Goal: Find specific page/section: Find specific page/section

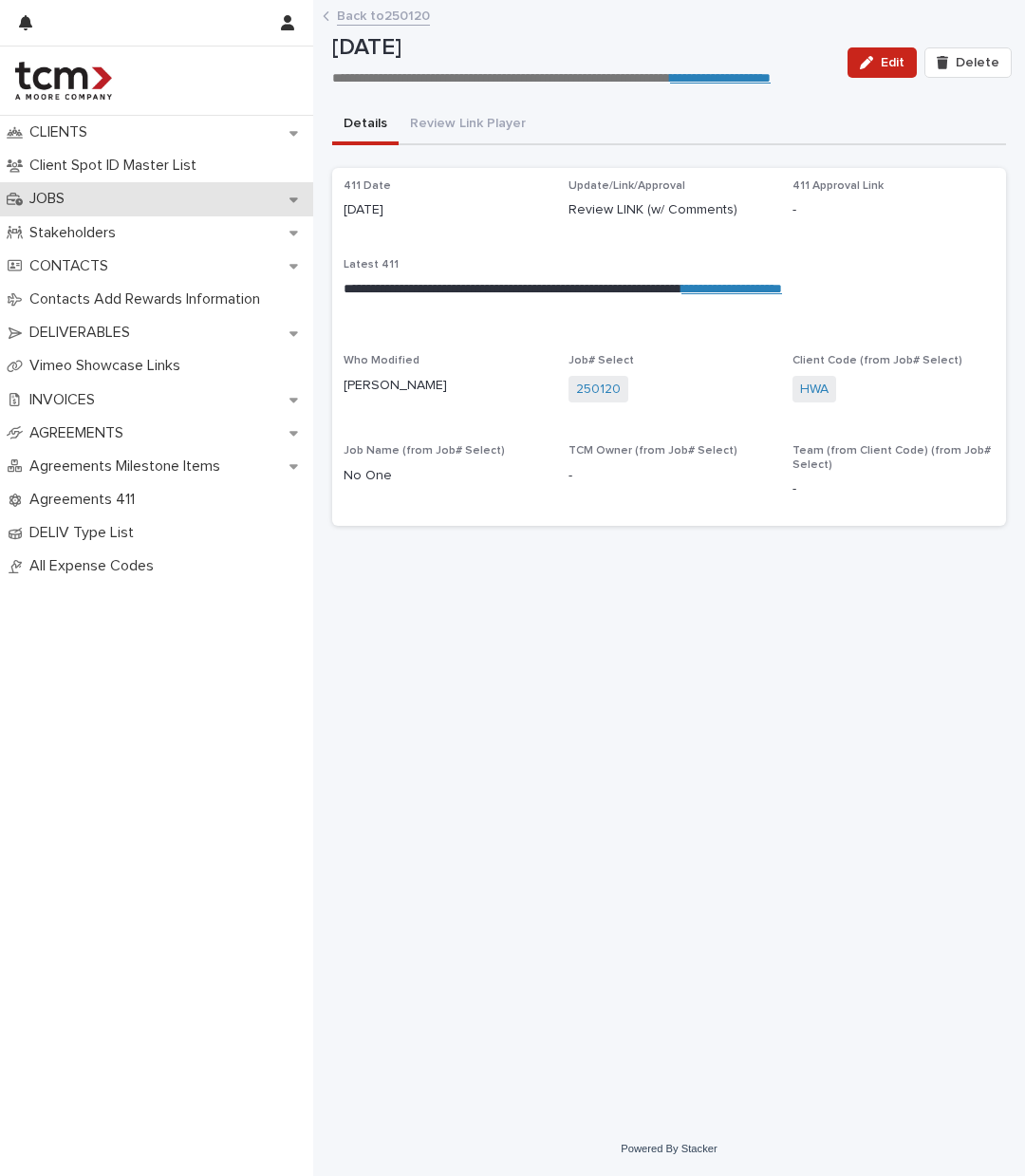
click at [144, 207] on div "JOBS" at bounding box center [156, 199] width 313 height 33
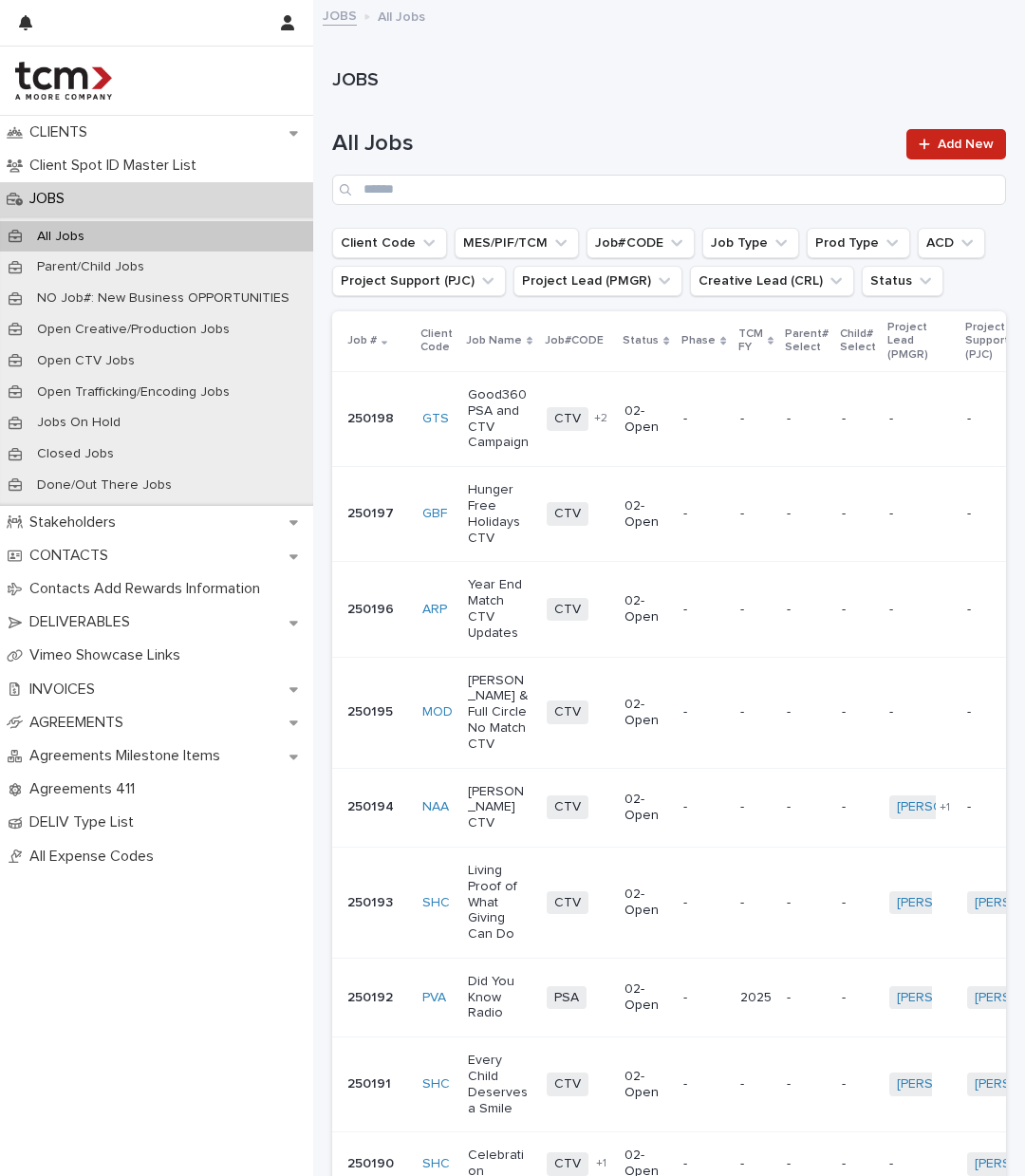
click at [87, 113] on div at bounding box center [156, 80] width 313 height 68
click at [84, 136] on p "CLIENTS" at bounding box center [62, 132] width 80 height 18
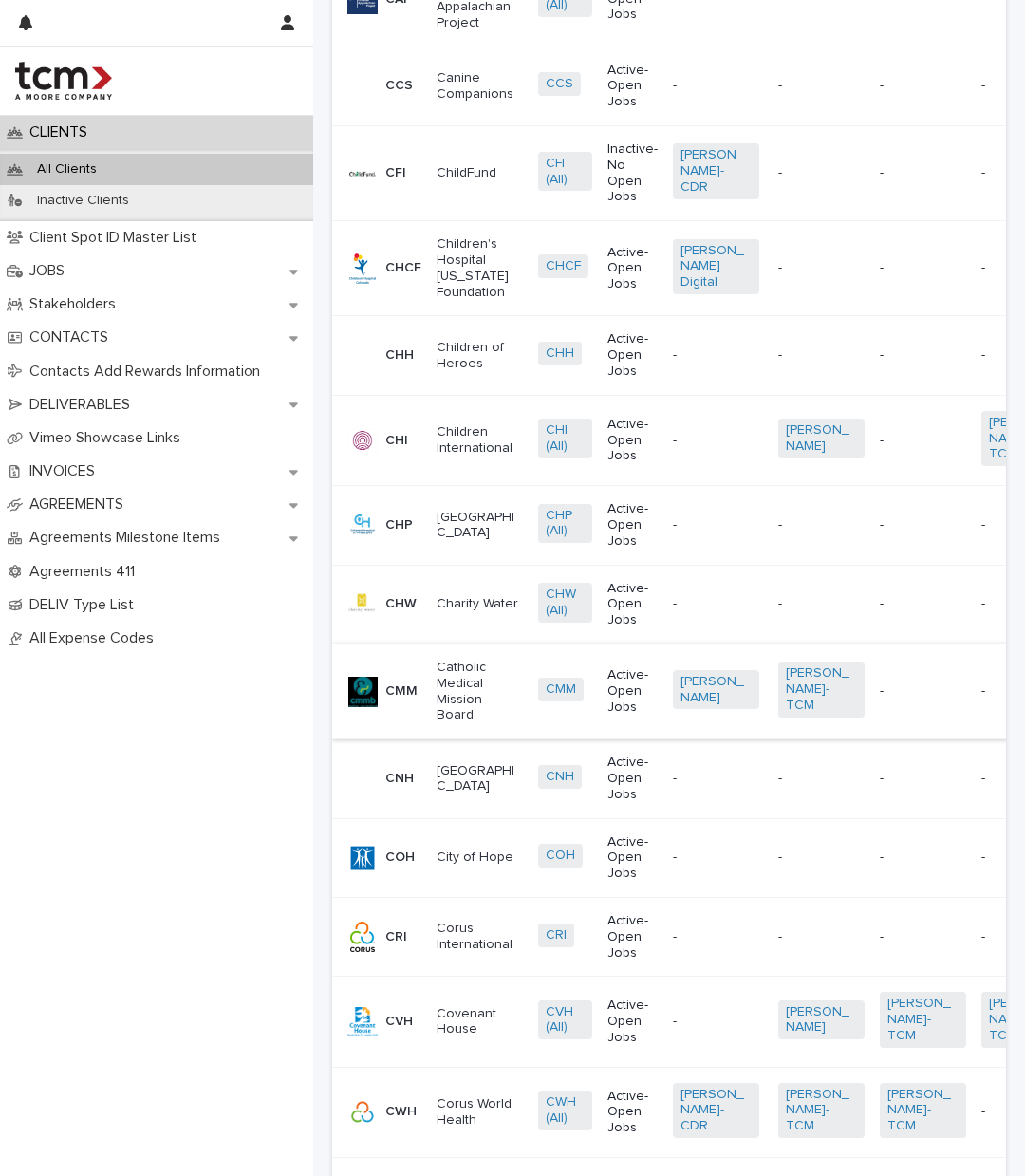
scroll to position [2037, 0]
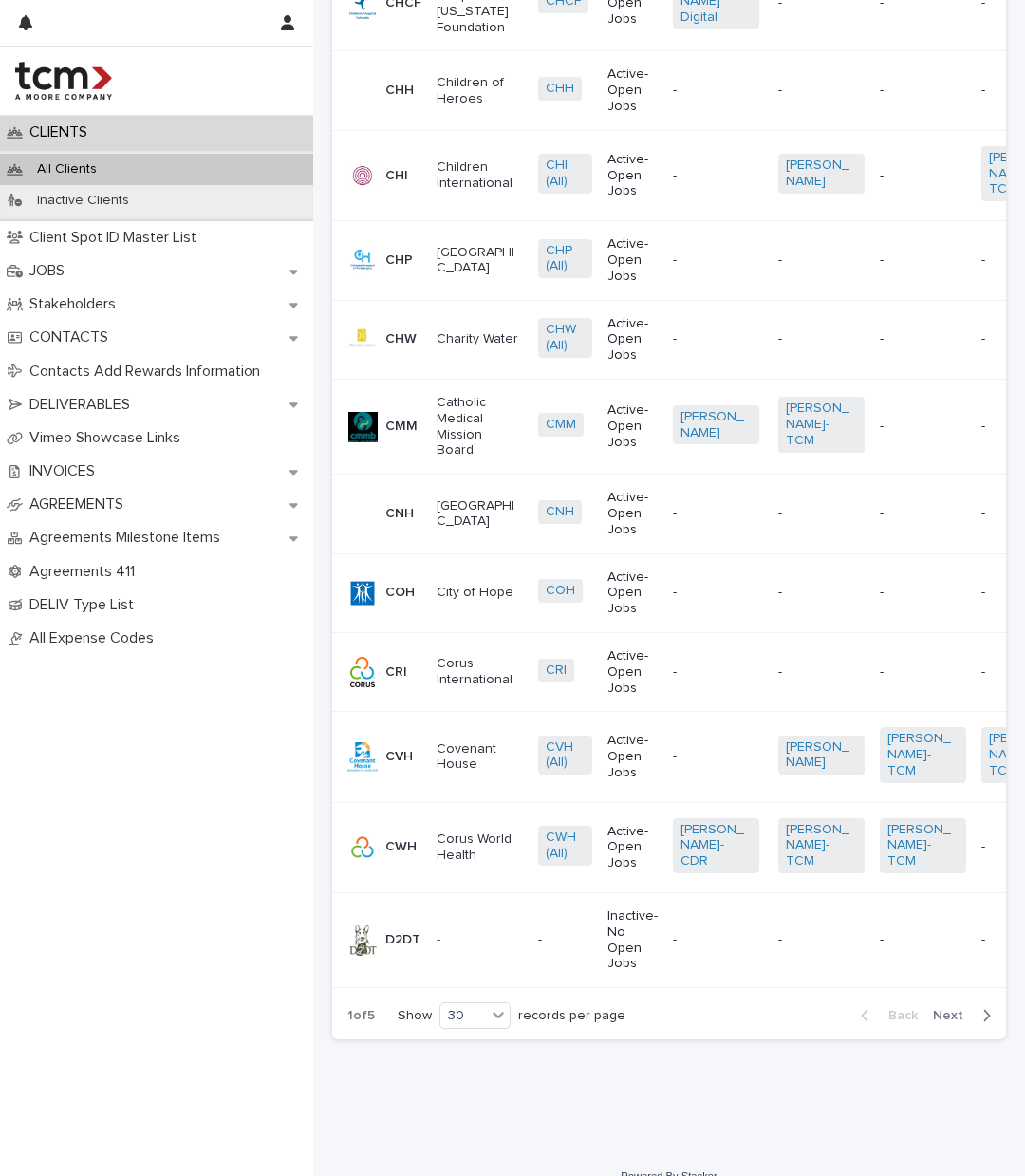
click at [933, 1009] on span "Next" at bounding box center [953, 1016] width 42 height 14
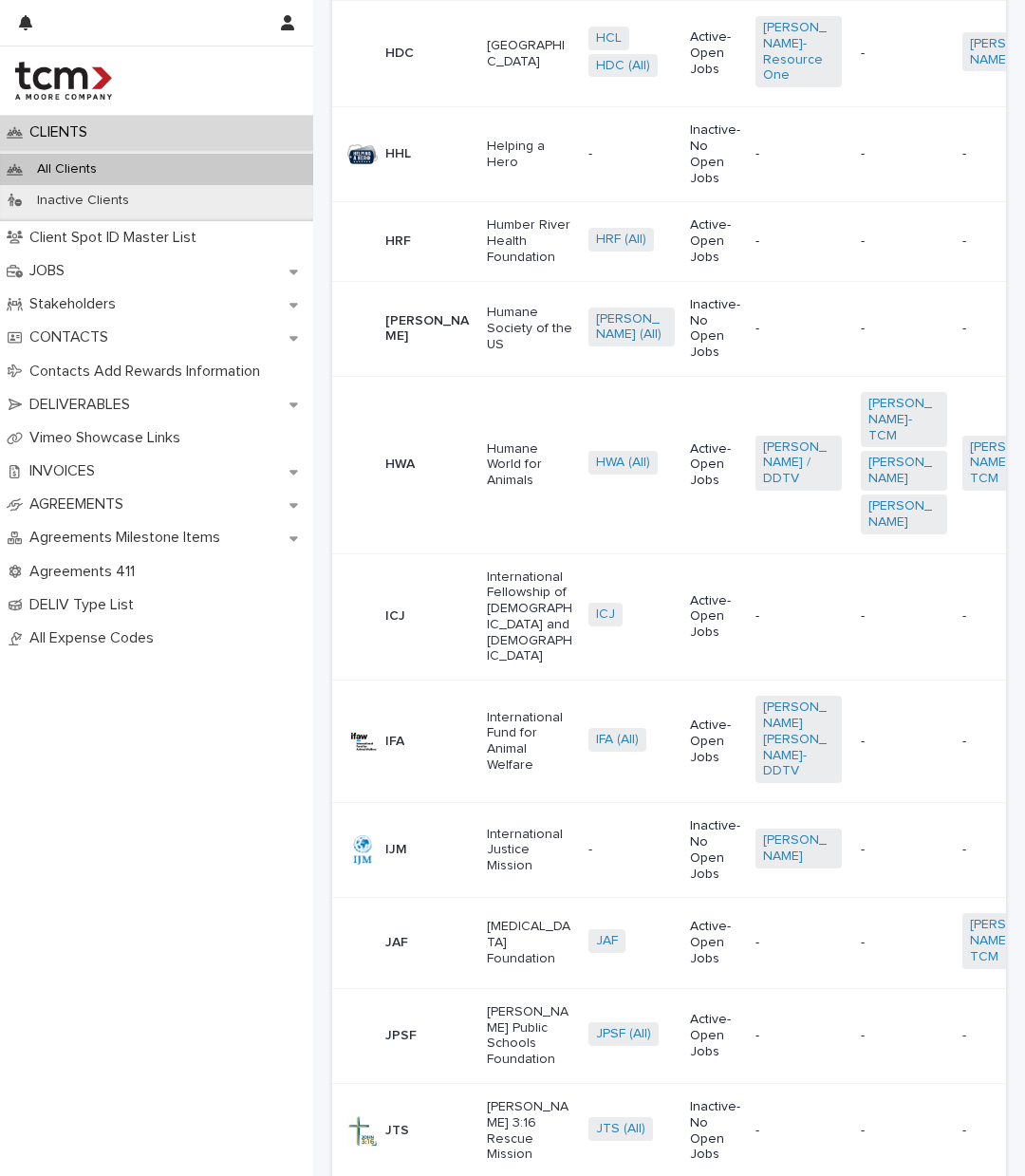
scroll to position [2282, 0]
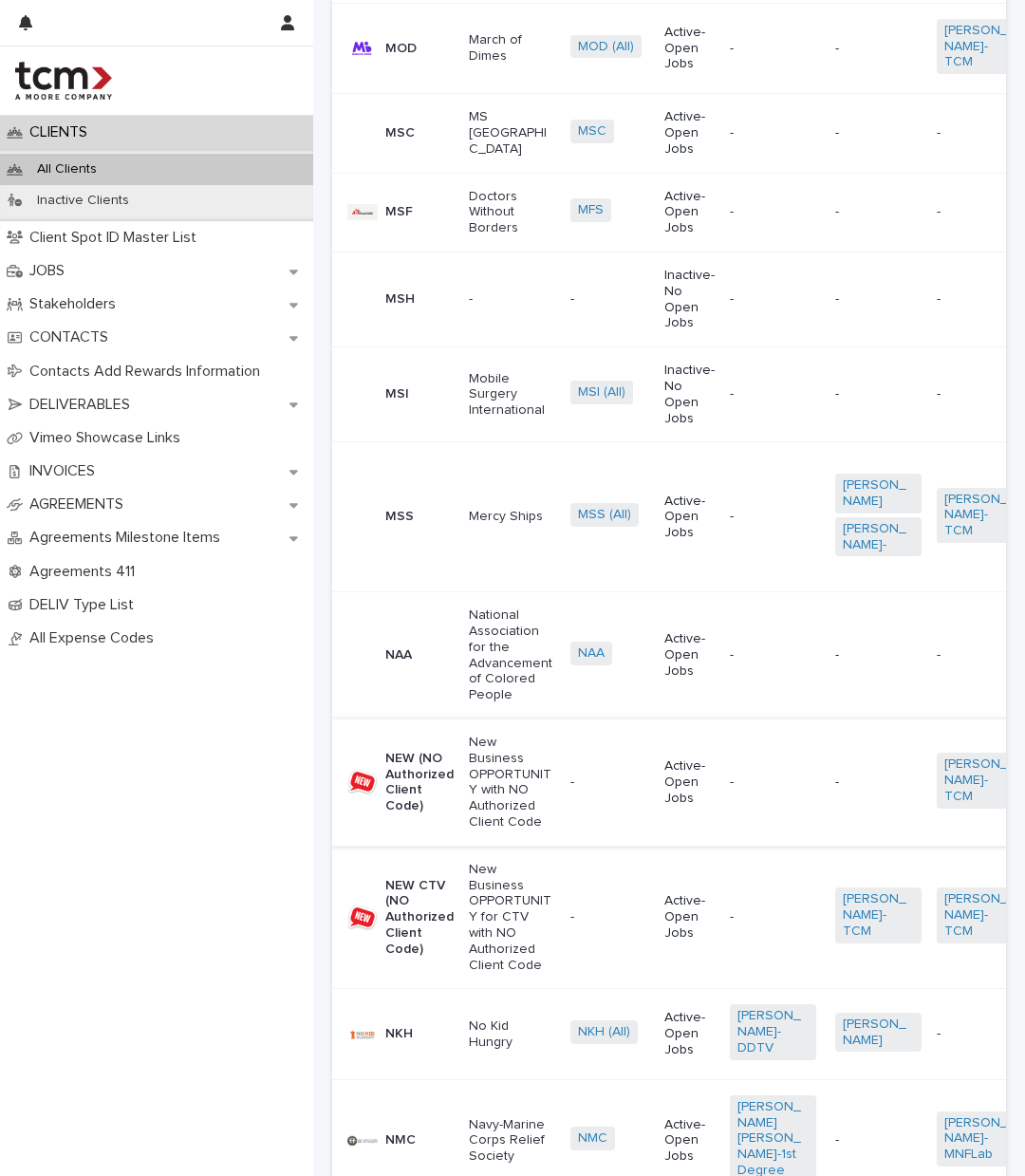
scroll to position [675, 0]
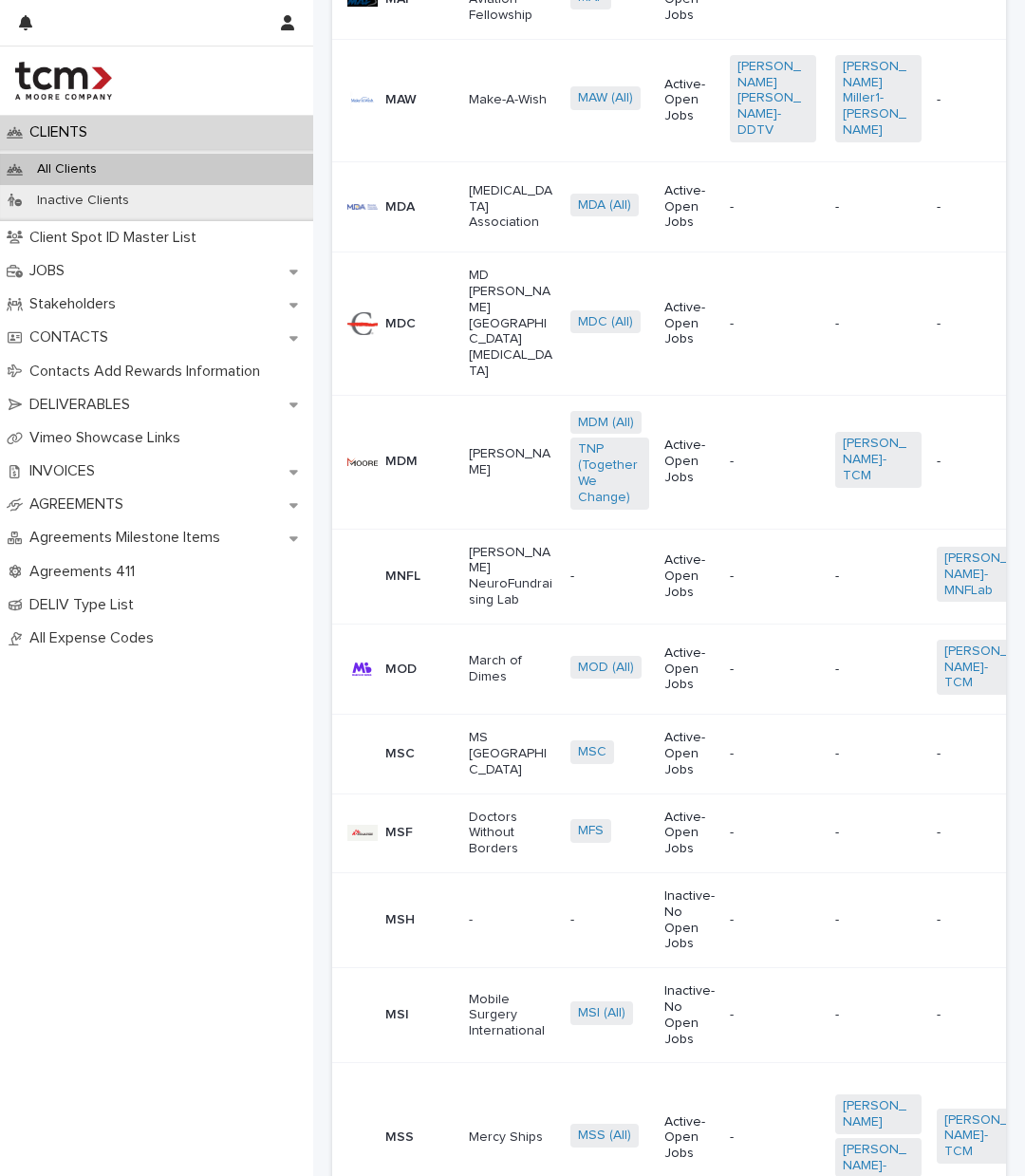
click at [412, 92] on p "MAW" at bounding box center [400, 100] width 31 height 16
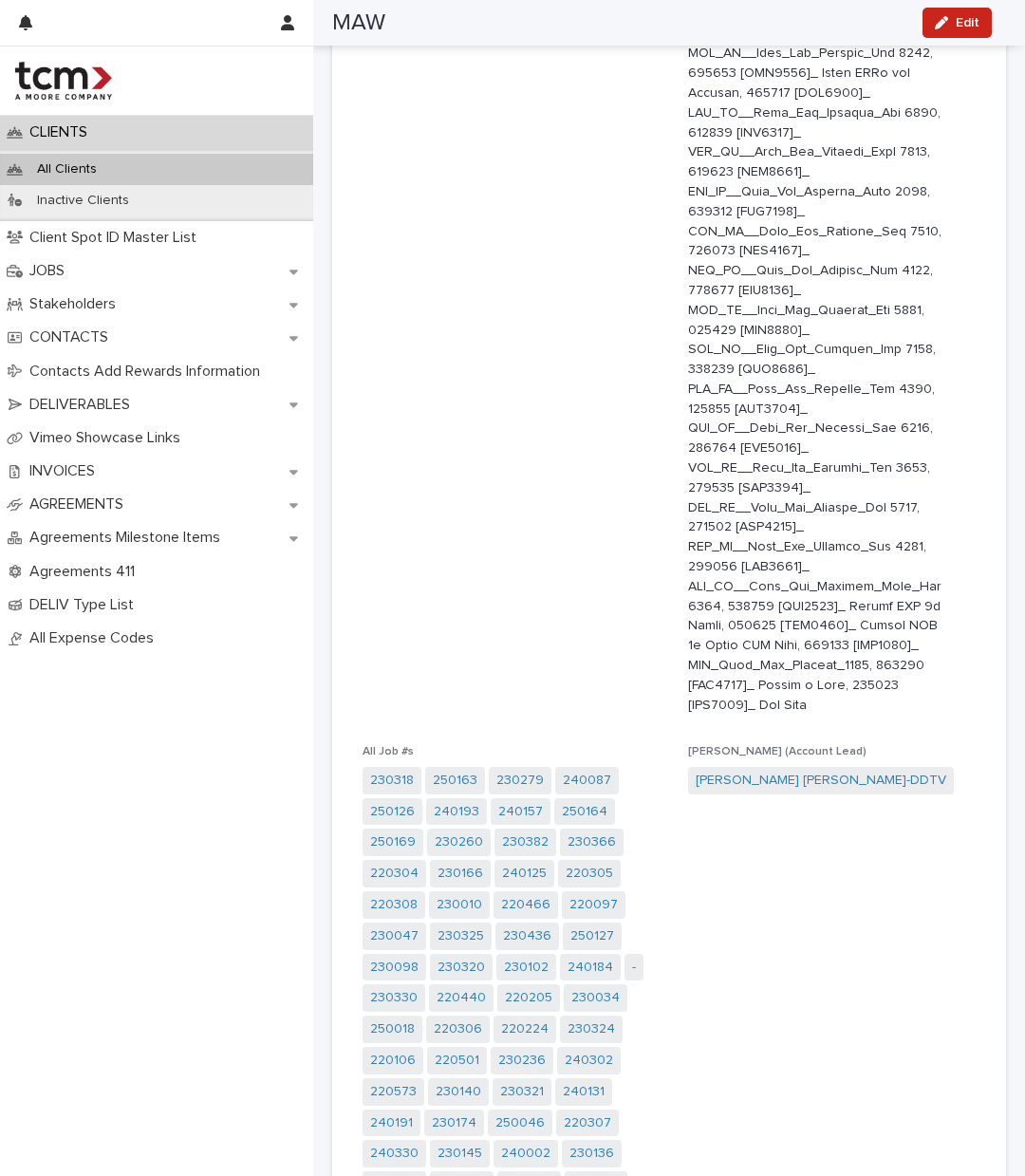
scroll to position [988, 0]
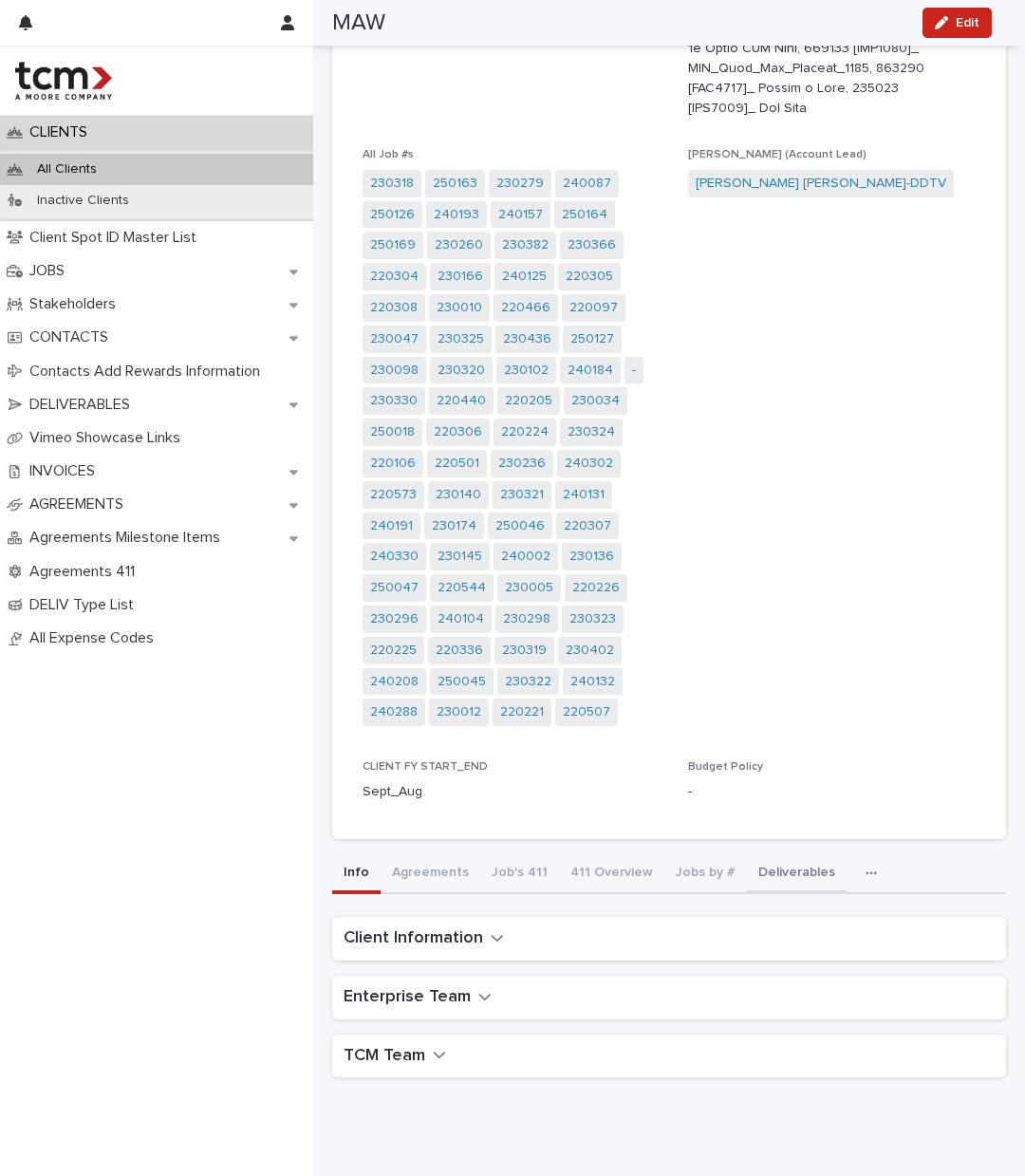
click at [753, 826] on div "MAW Make-A-Wish Client Status Active-Open Jobs Open JOB/OID#s All Job #s 230318…" at bounding box center [669, 83] width 674 height 2016
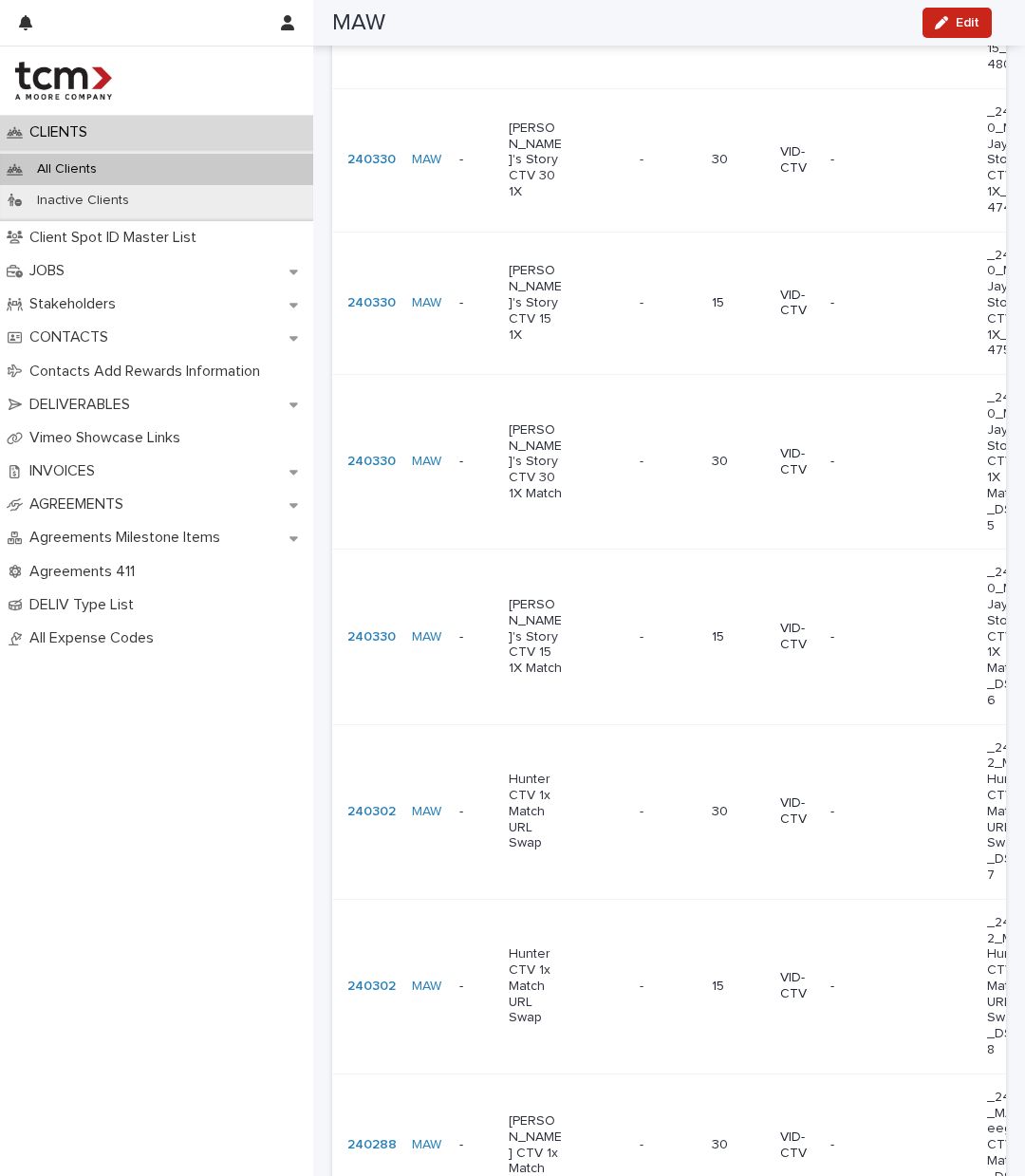
scroll to position [5599, 0]
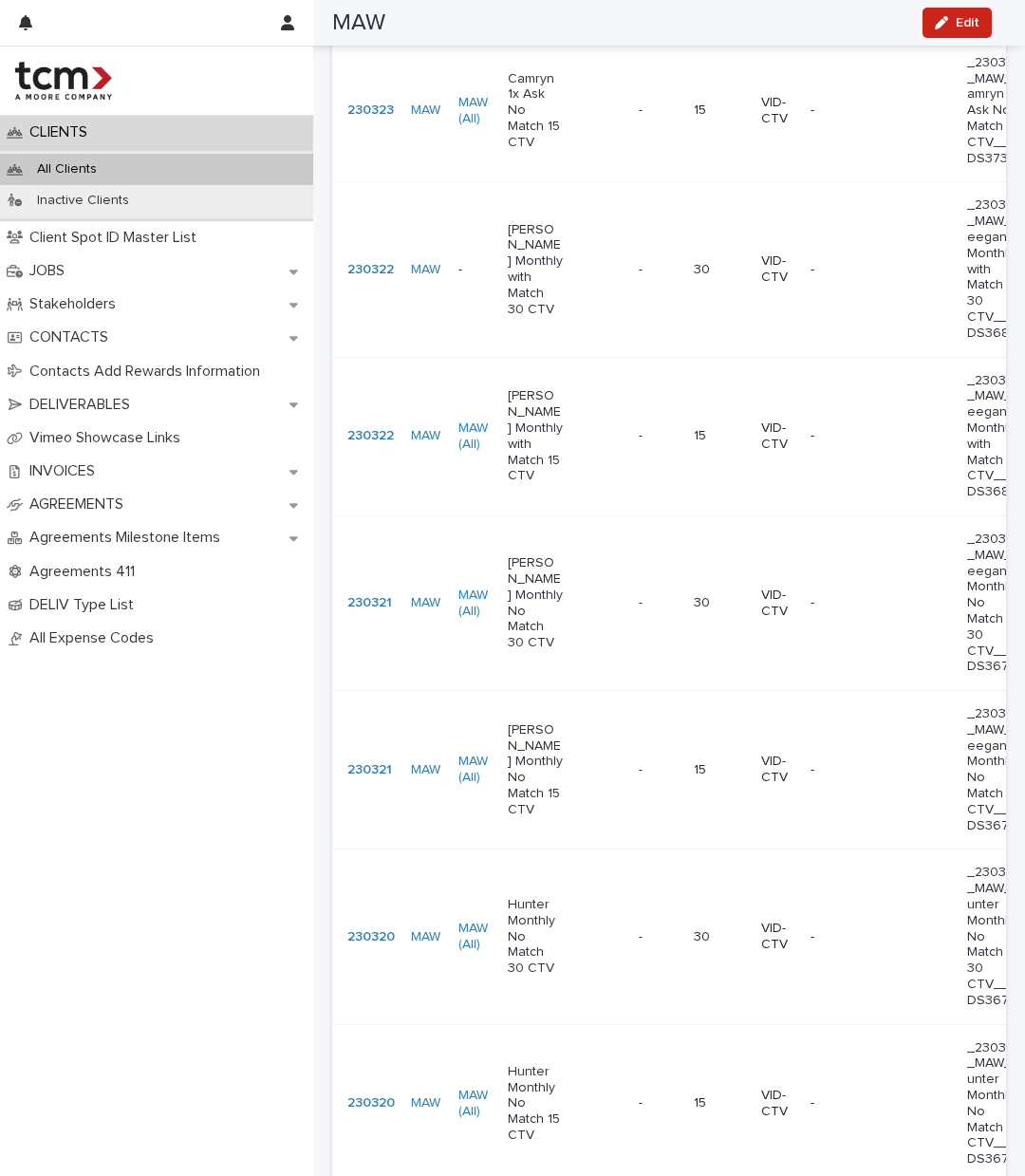
scroll to position [5721, 0]
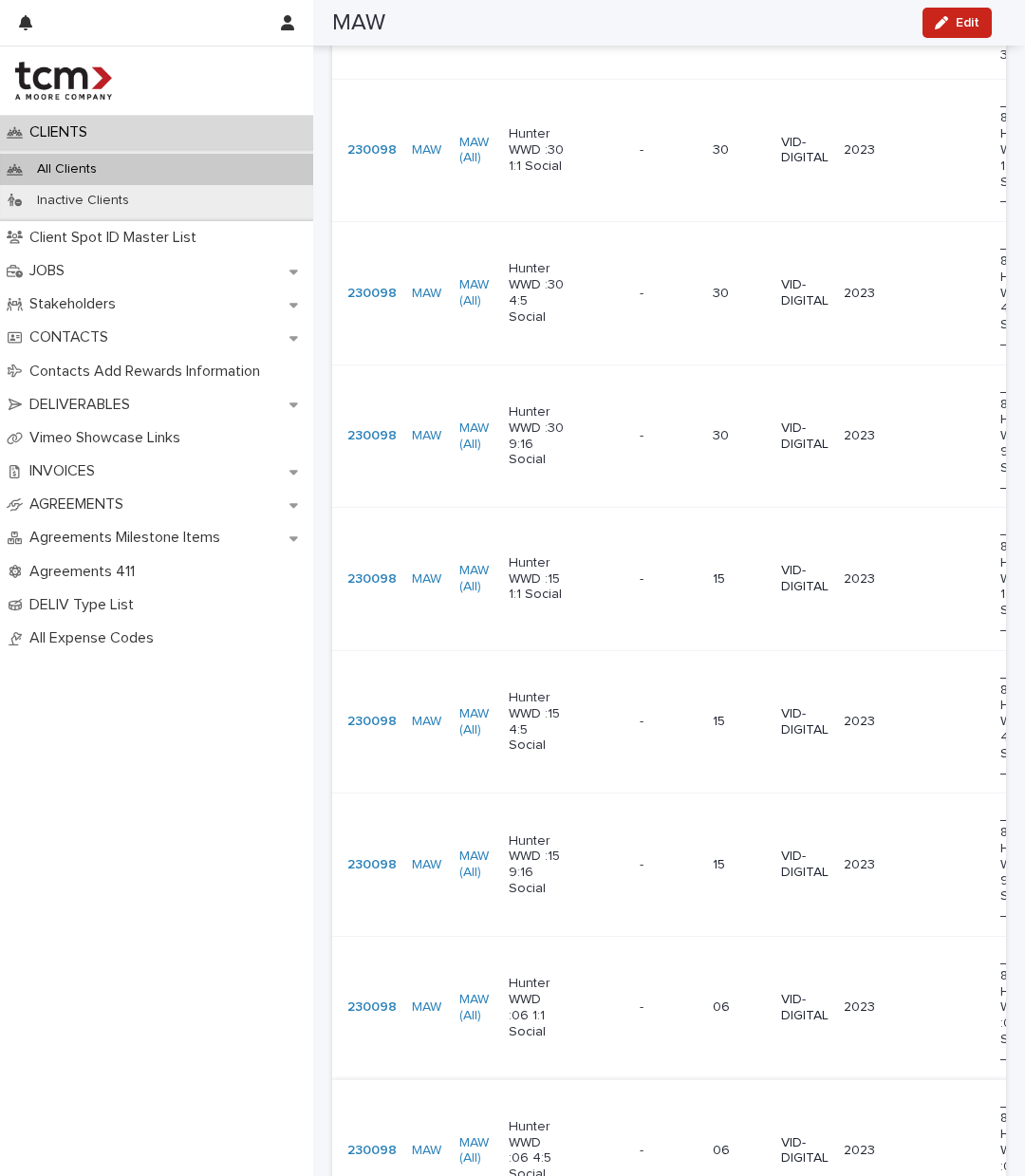
scroll to position [5763, 0]
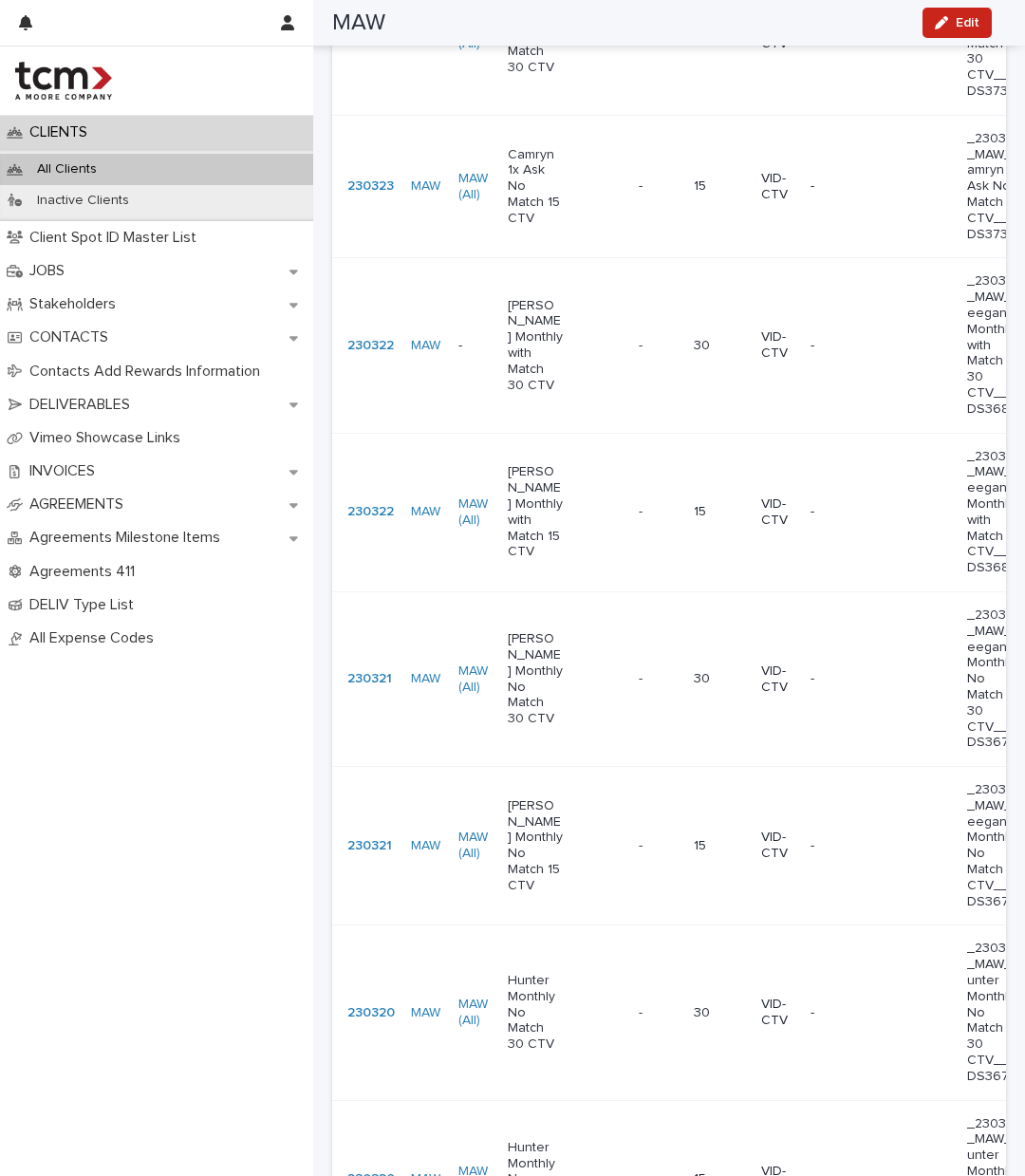
scroll to position [5721, 0]
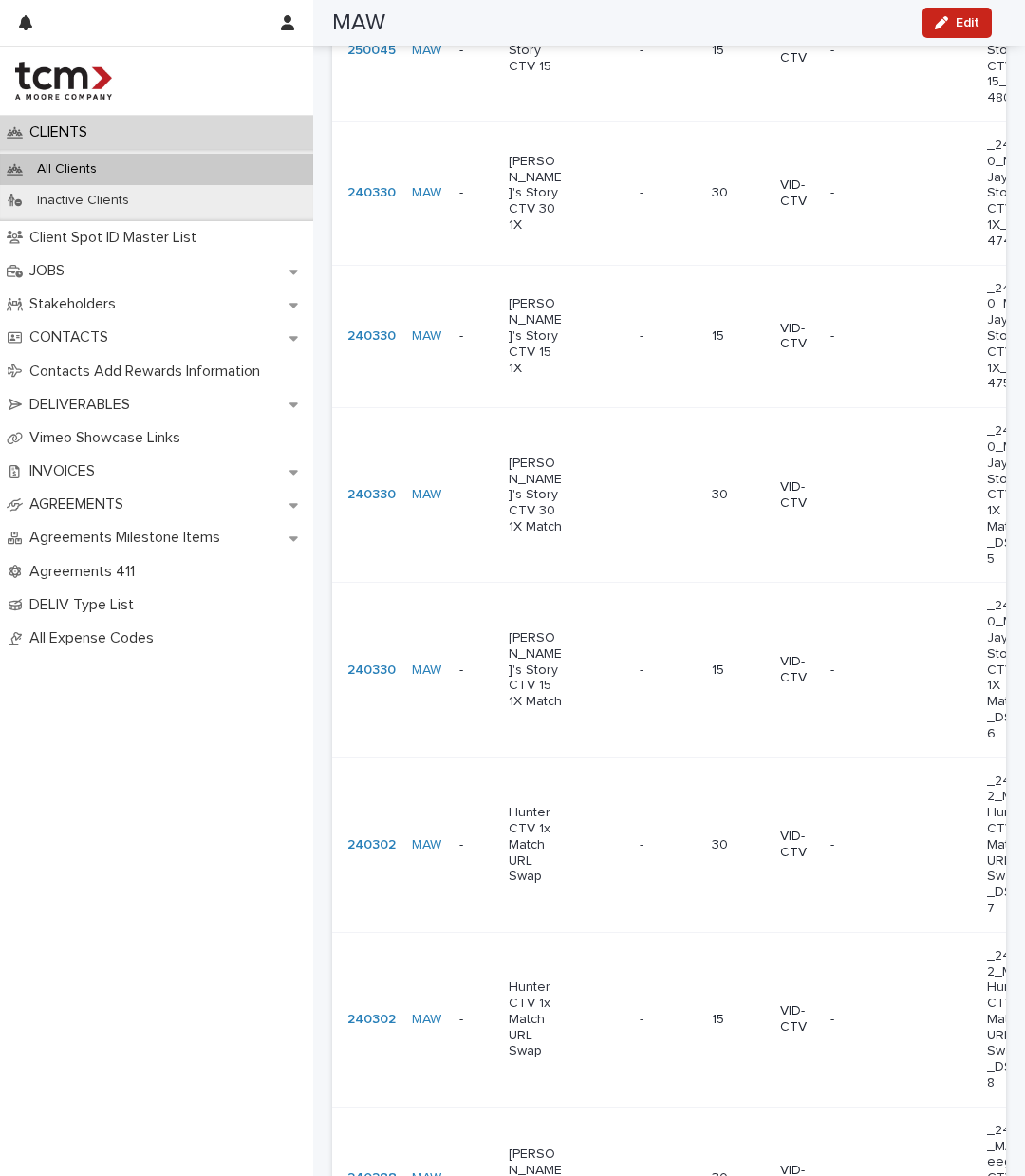
scroll to position [5477, 0]
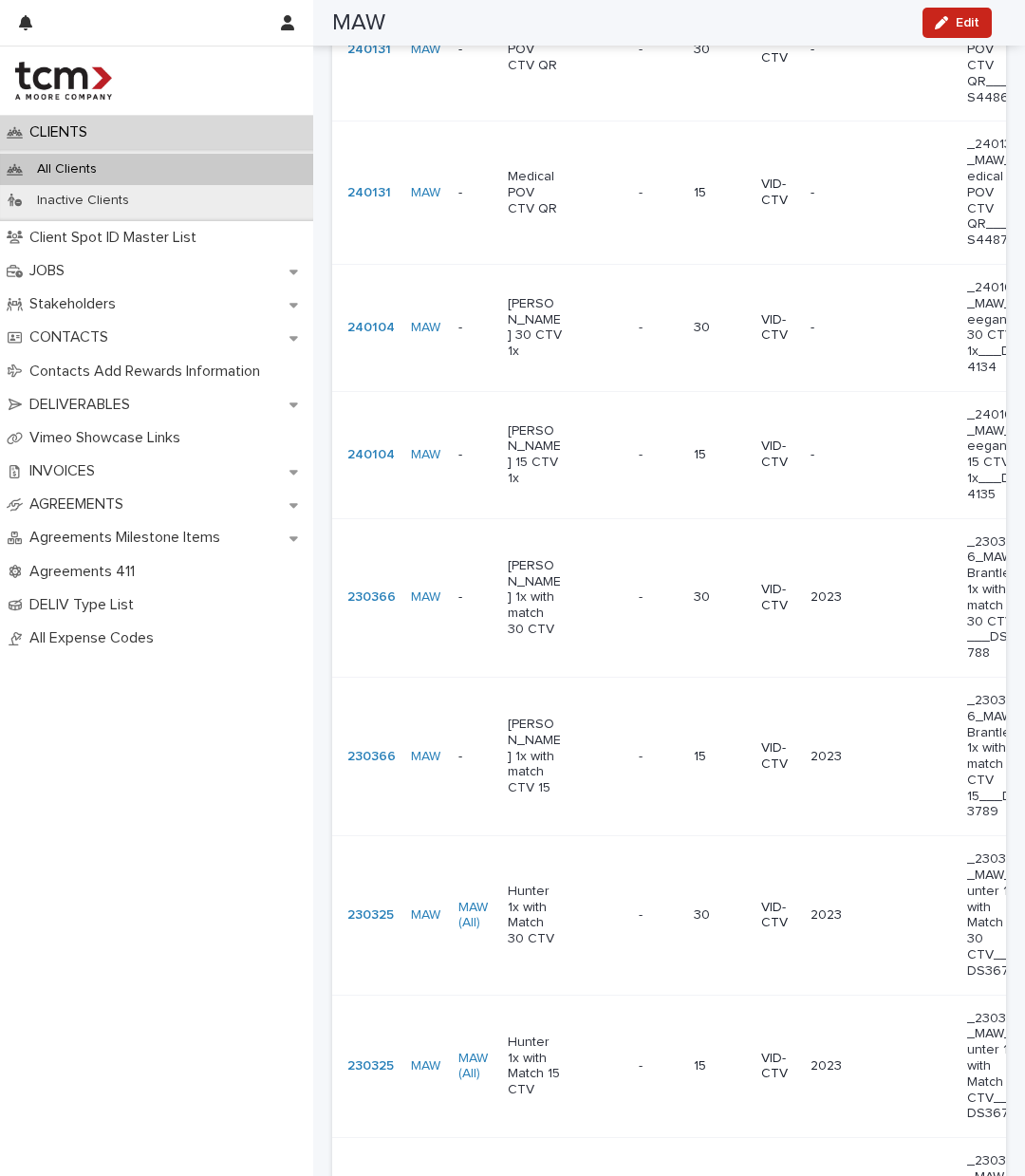
scroll to position [1480, 0]
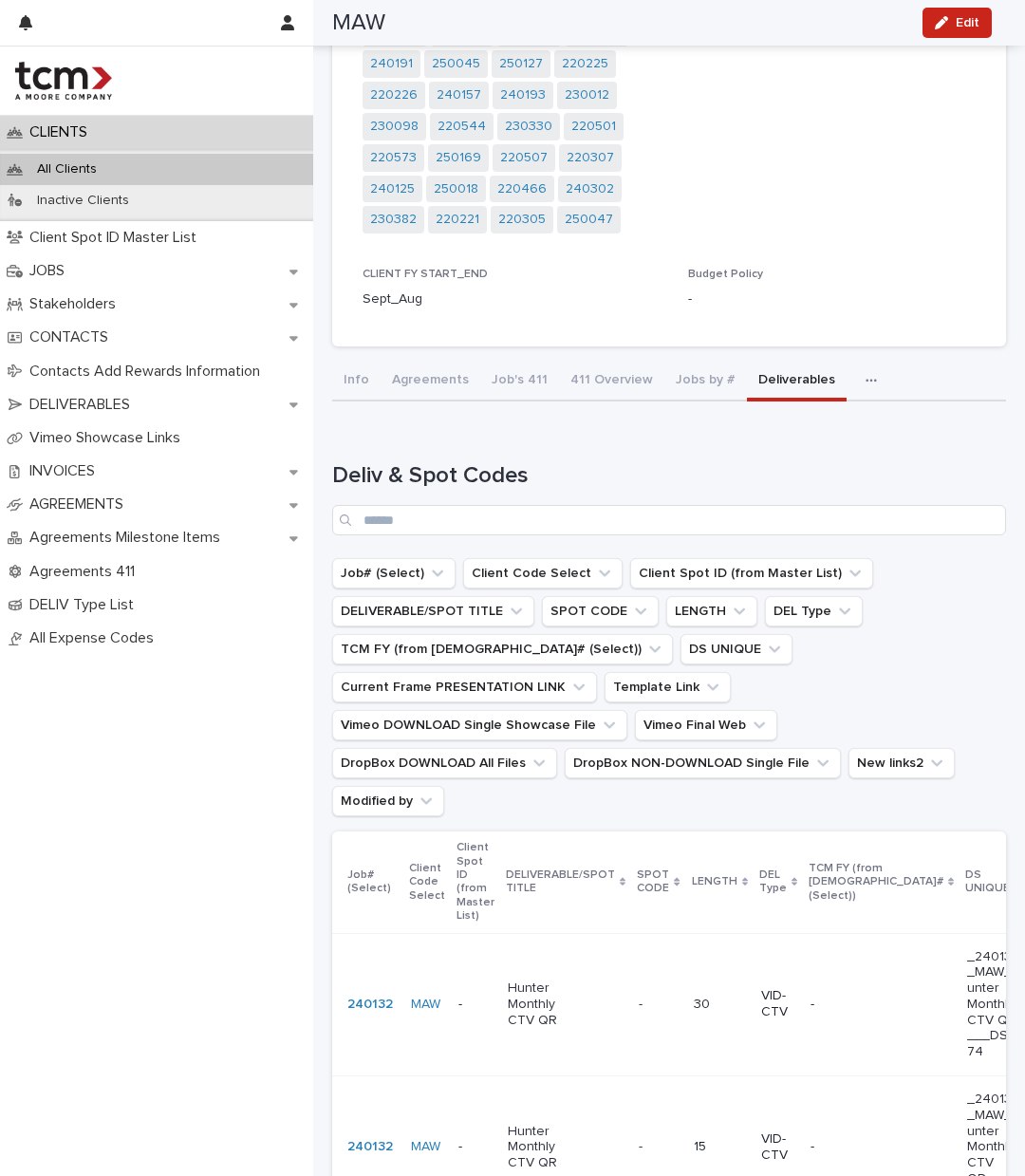
click at [535, 865] on p "DELIVERABLE/SPOT TITLE" at bounding box center [561, 882] width 110 height 35
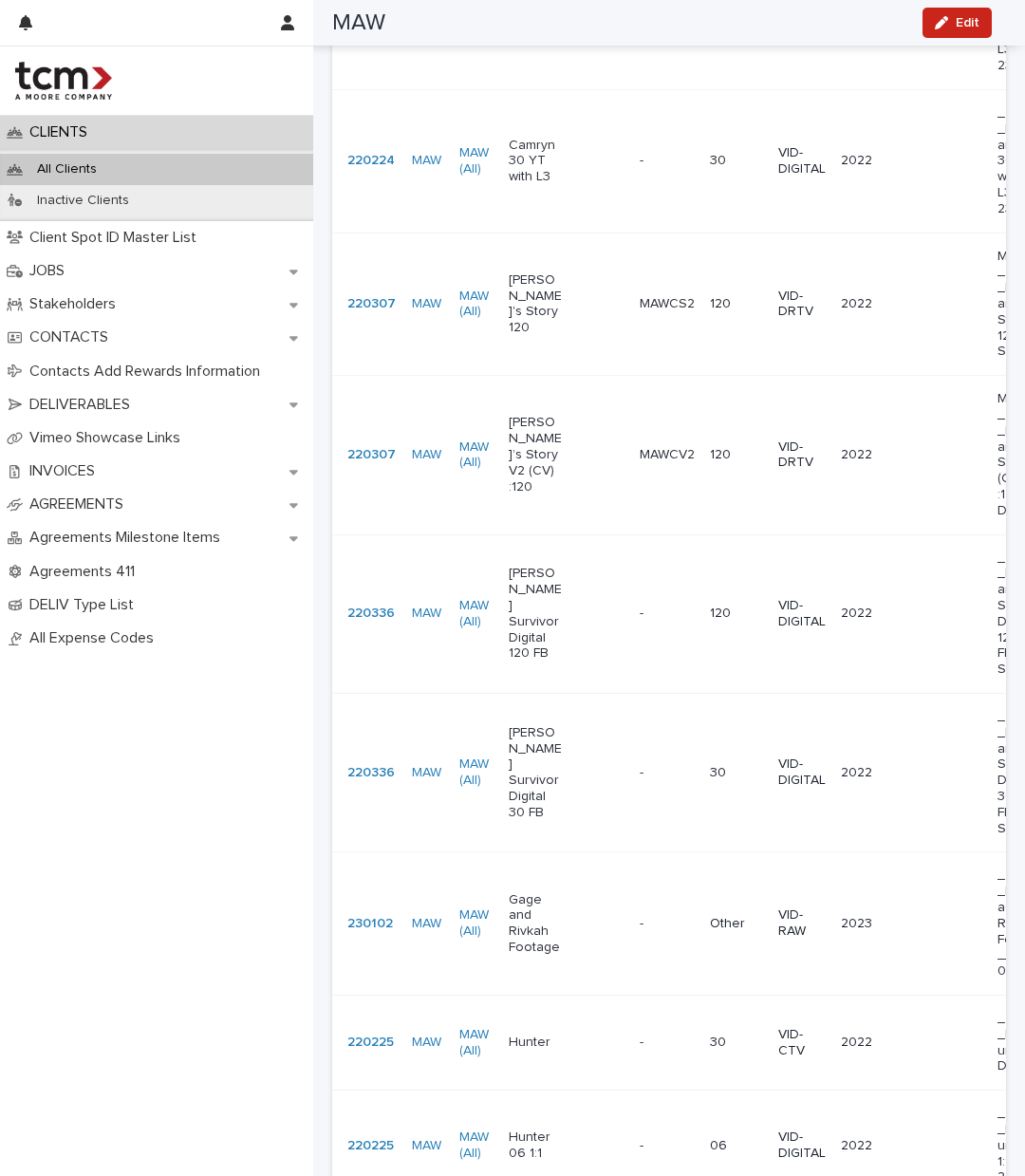
scroll to position [5098, 0]
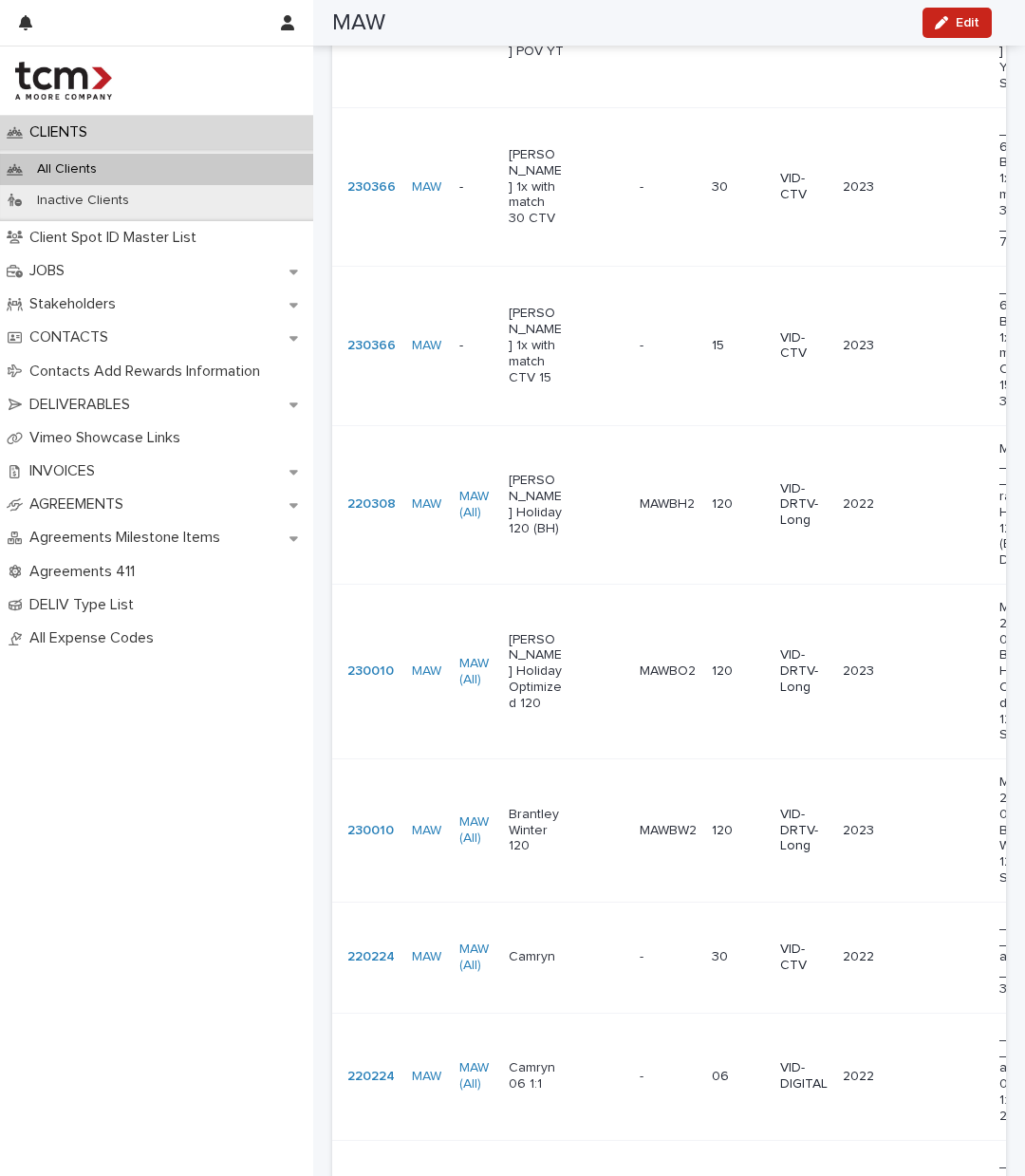
scroll to position [4893, 0]
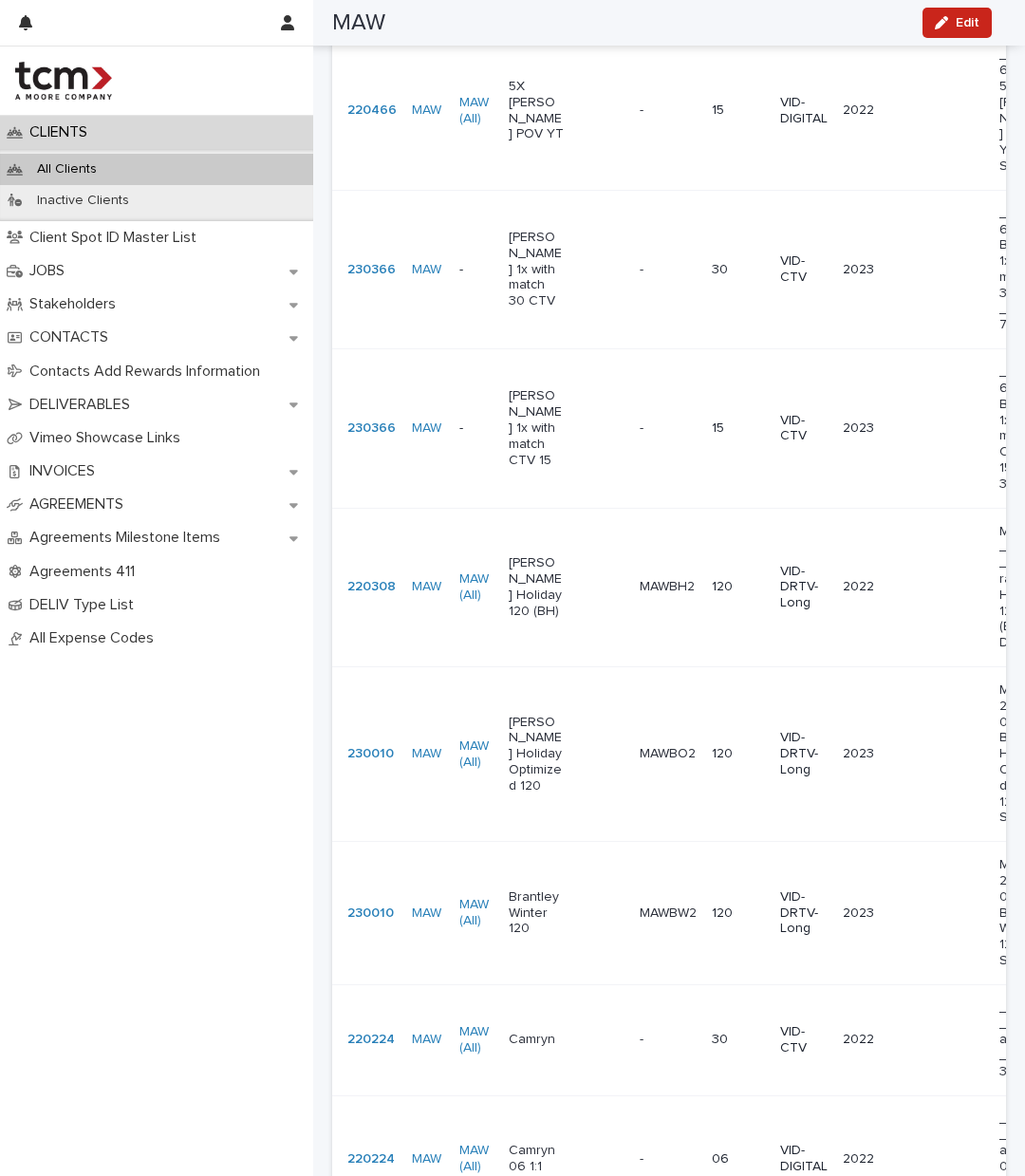
click at [509, 889] on p "Brantley Winter 120" at bounding box center [537, 912] width 56 height 48
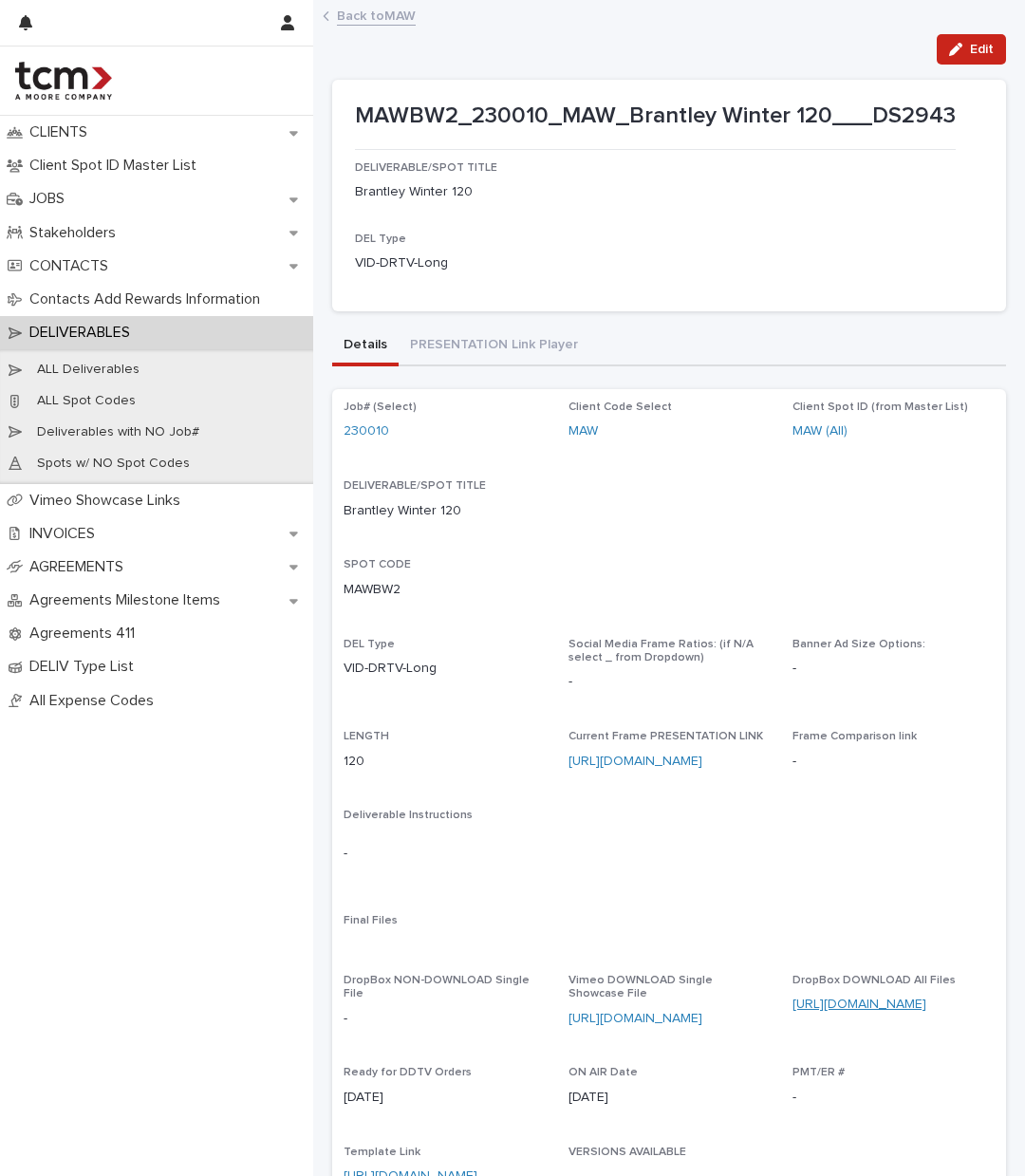
click at [820, 998] on link "https://www.dropbox.com/scl/fo/rtovstwyx2vz0zn6exbip/h?dl=0&rlkey=kk51j4ct3klxd…" at bounding box center [859, 1004] width 134 height 14
